Goal: Task Accomplishment & Management: Manage account settings

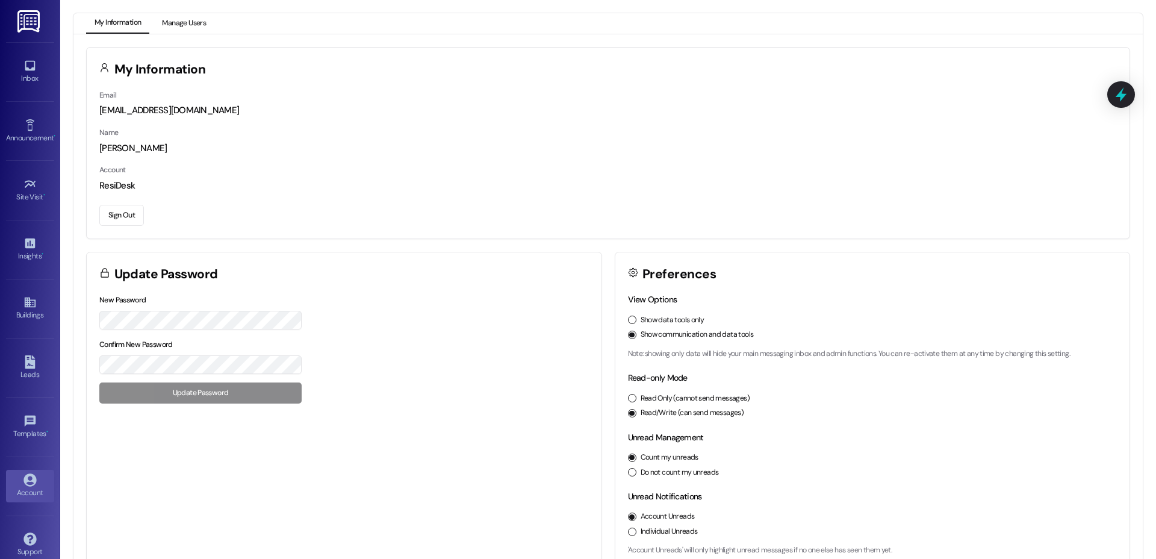
click at [179, 31] on button "Manage Users" at bounding box center [184, 23] width 61 height 20
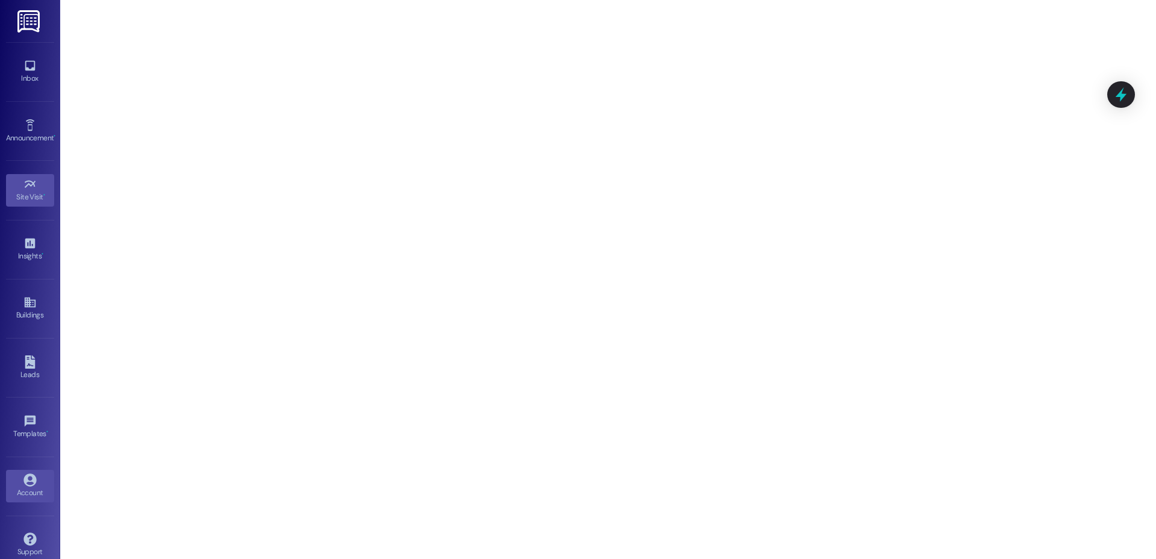
click at [23, 484] on icon at bounding box center [29, 479] width 13 height 13
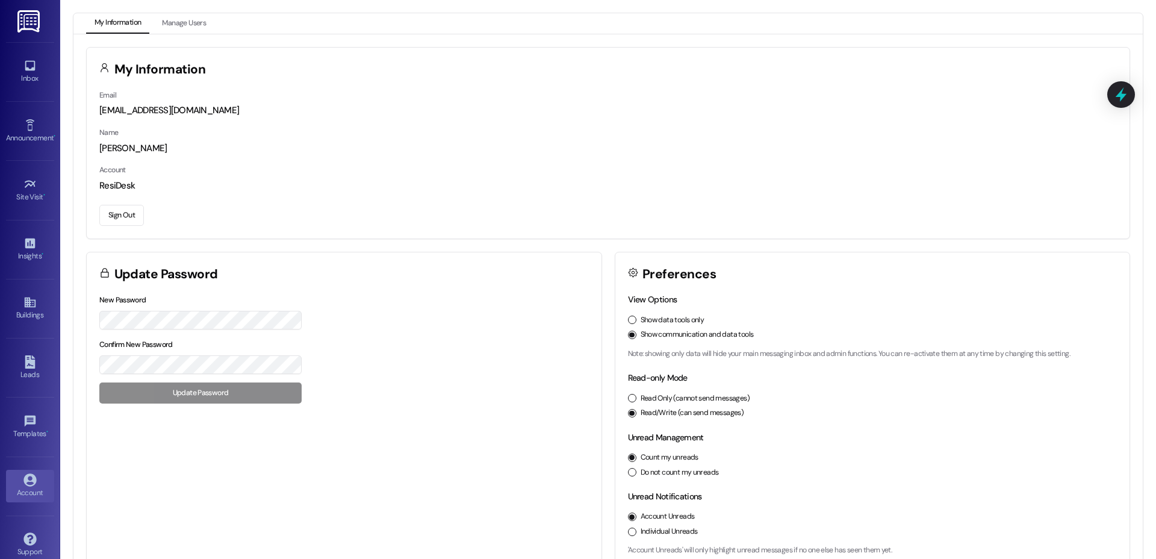
click at [119, 218] on button "Sign Out" at bounding box center [121, 215] width 45 height 21
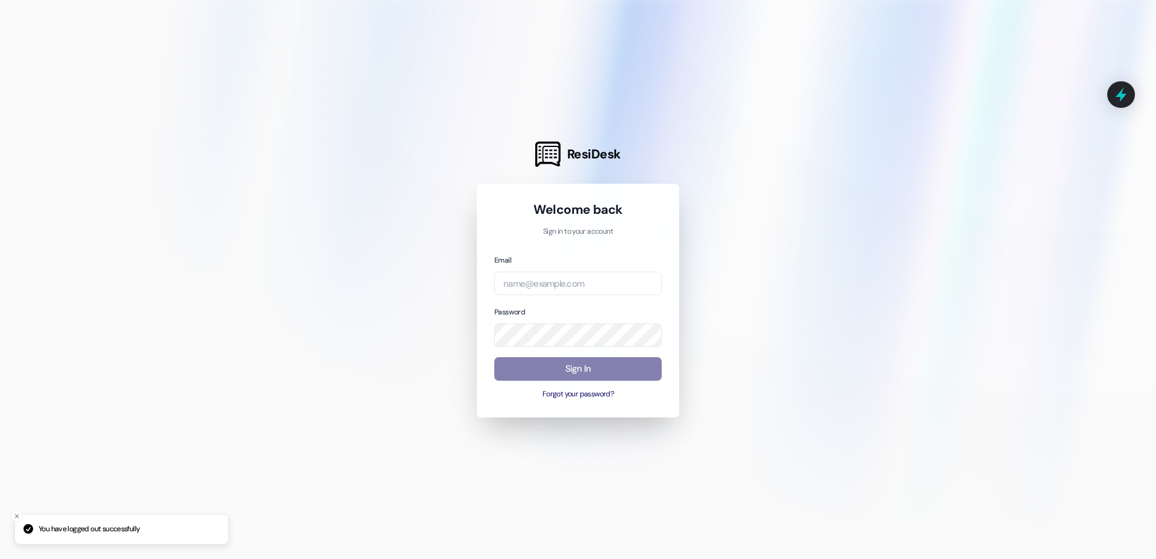
drag, startPoint x: 561, startPoint y: 258, endPoint x: 559, endPoint y: 281, distance: 22.9
click at [561, 261] on div "Email" at bounding box center [577, 274] width 167 height 42
click at [559, 281] on input "email" at bounding box center [577, 283] width 167 height 23
type input "automated-surveys-brickvine@brickvine.com"
